Goal: Use online tool/utility: Utilize a website feature to perform a specific function

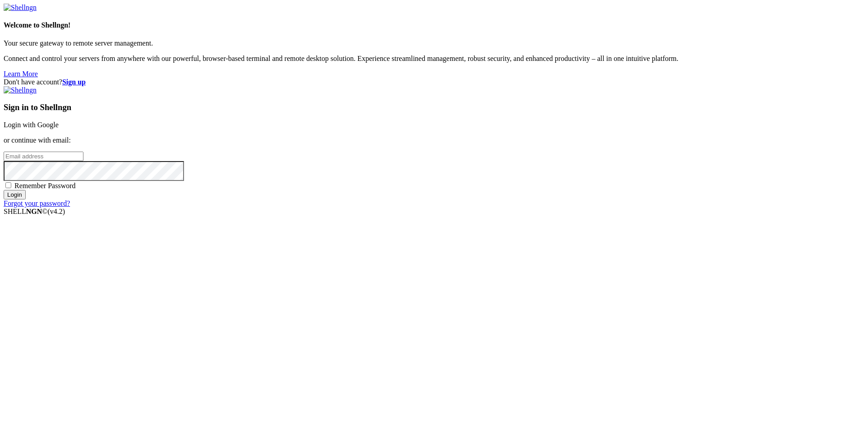
click at [59, 128] on link "Login with Google" at bounding box center [31, 125] width 55 height 8
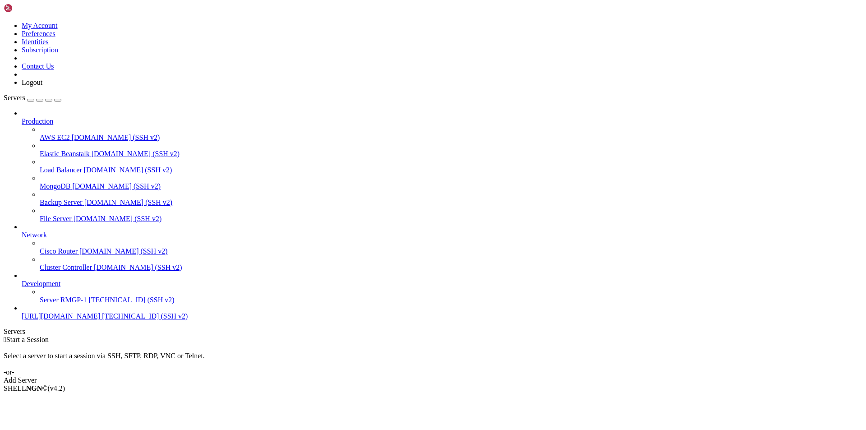
click at [70, 303] on span "Server RMGP-1" at bounding box center [63, 300] width 47 height 8
